Goal: Information Seeking & Learning: Learn about a topic

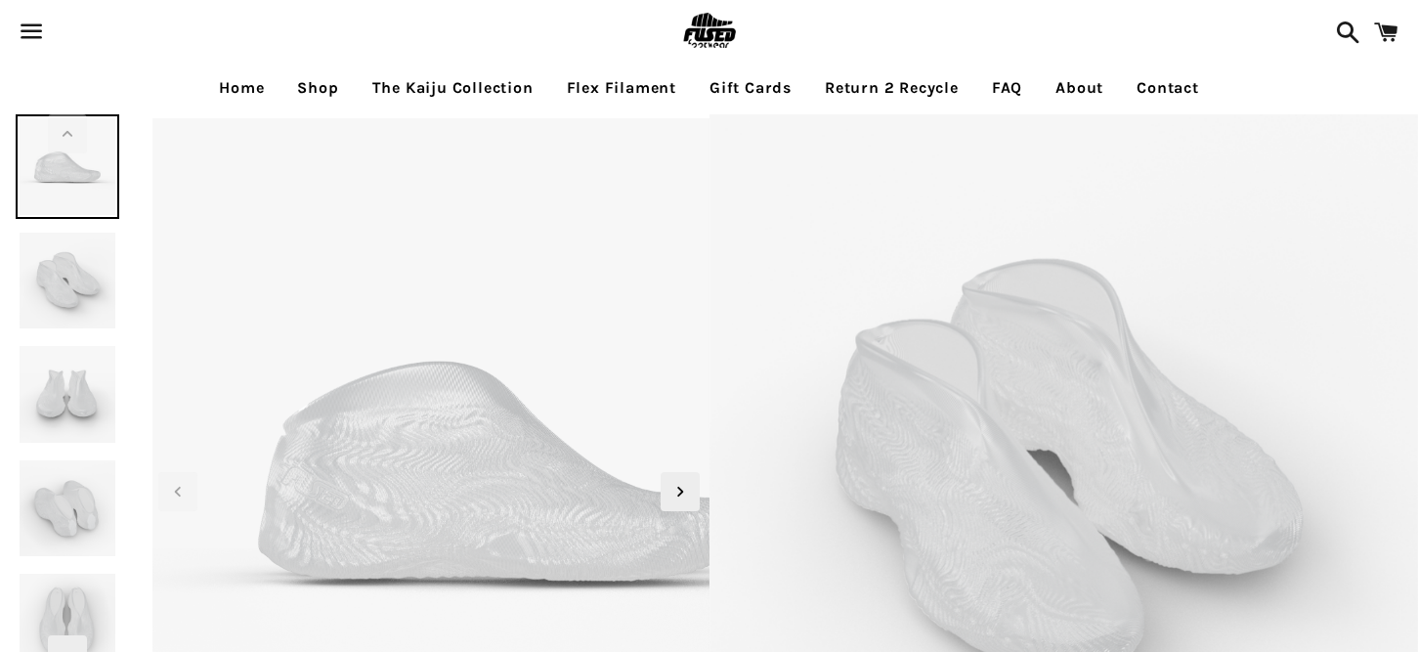
select select "**********"
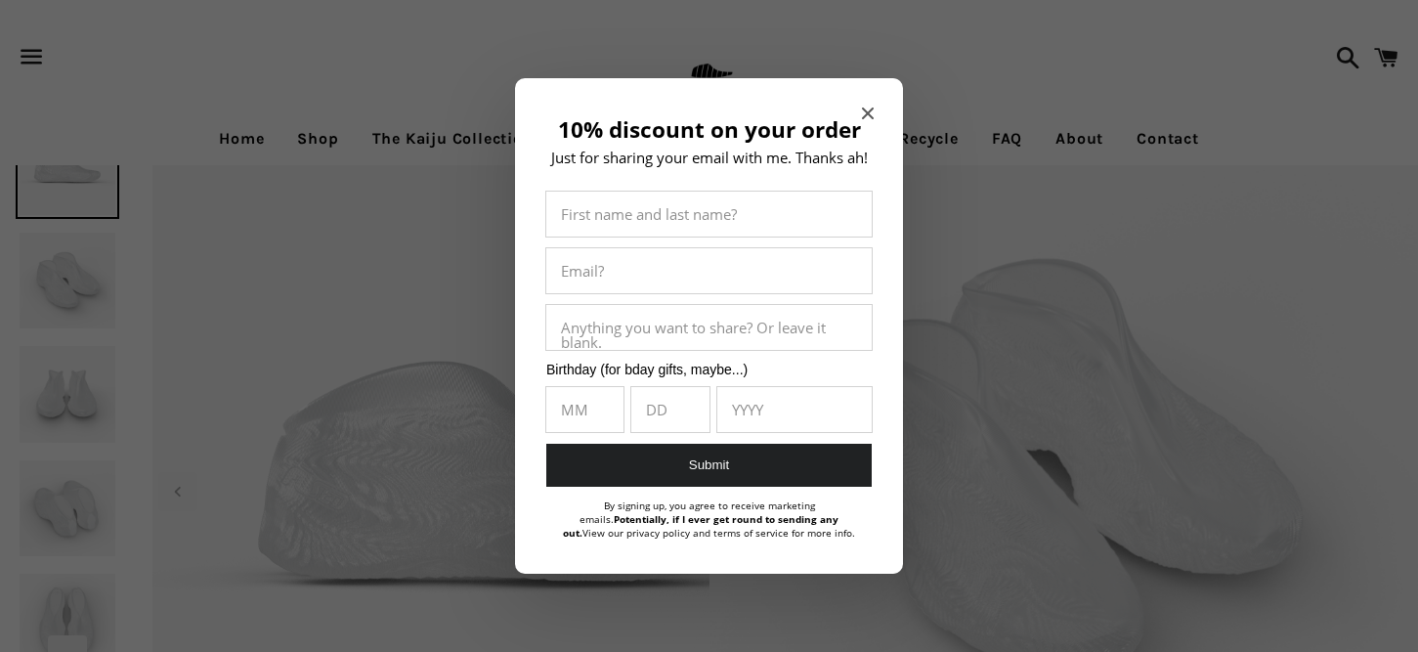
click at [319, 126] on div at bounding box center [709, 326] width 1418 height 652
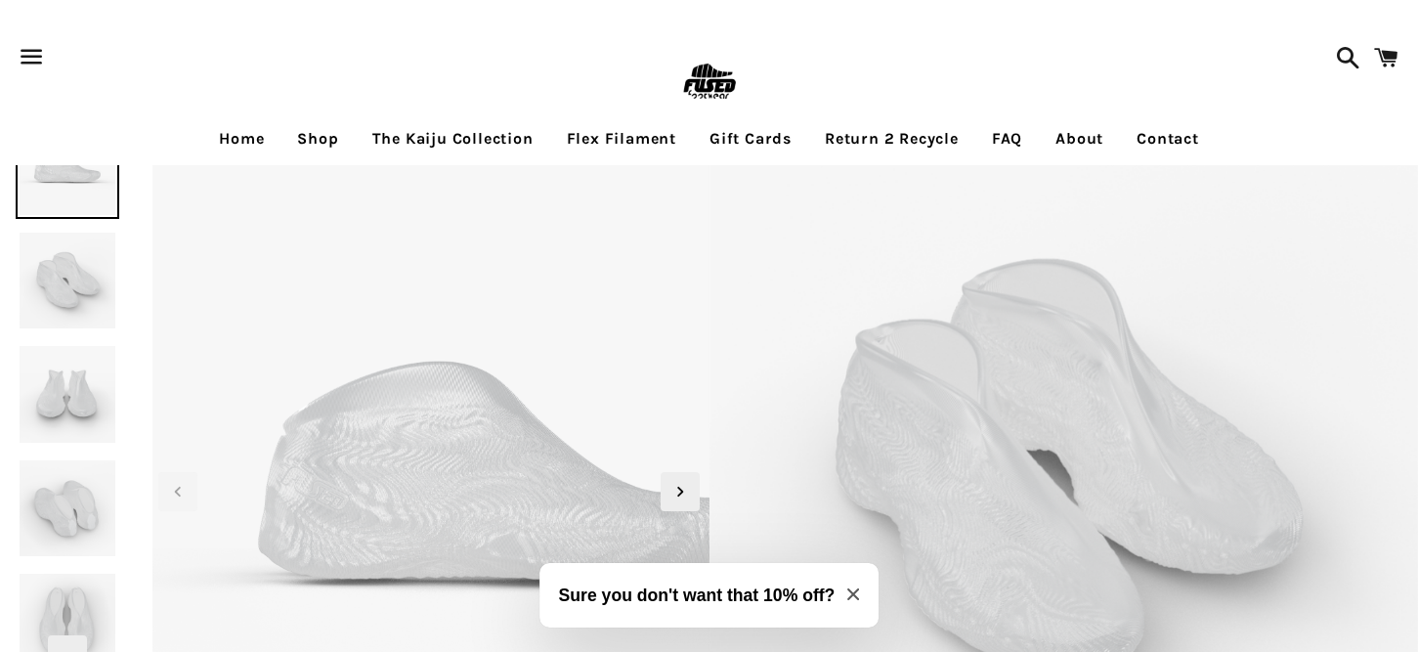
click at [1354, 42] on span at bounding box center [1343, 57] width 34 height 59
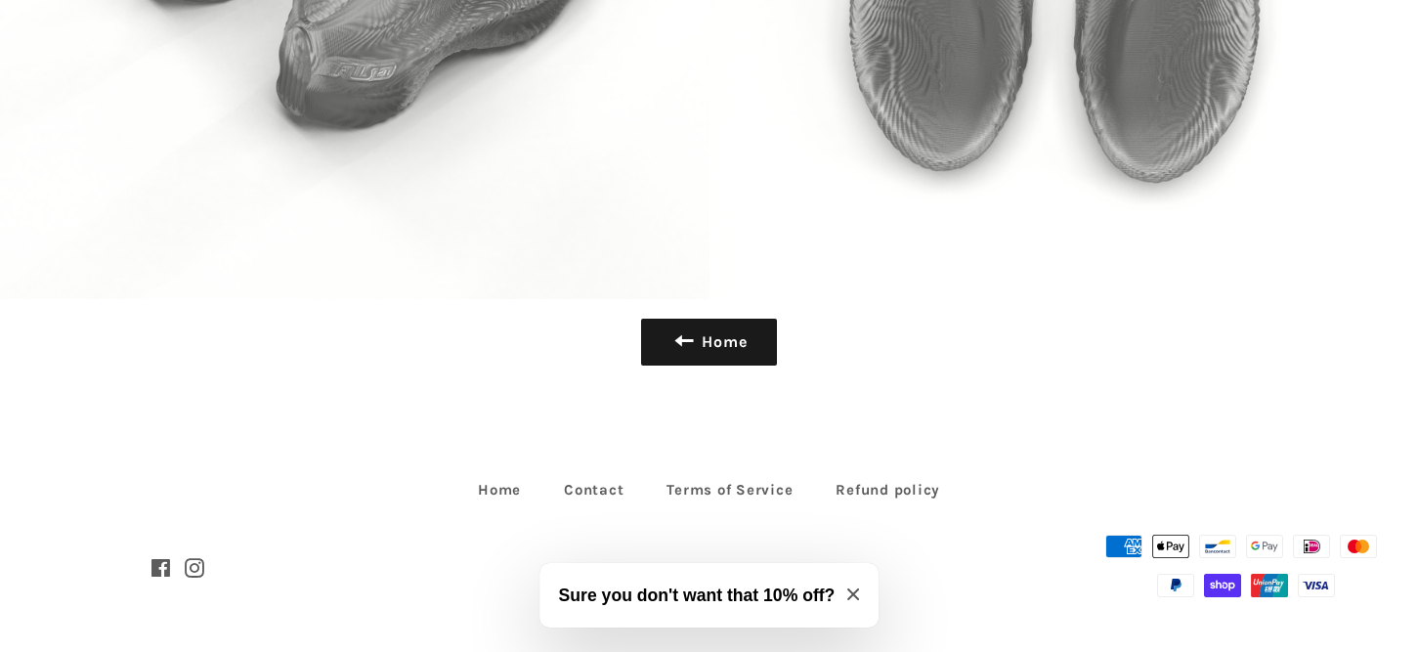
scroll to position [6714, 0]
